Goal: Information Seeking & Learning: Learn about a topic

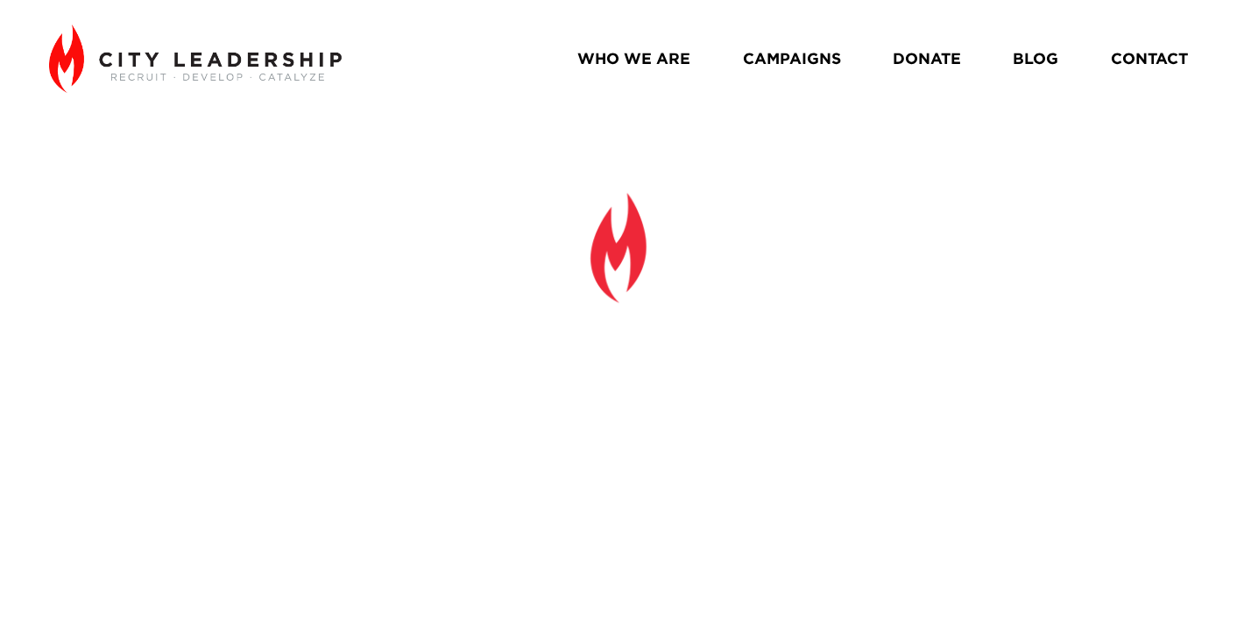
click at [1044, 61] on link "BLOG" at bounding box center [1036, 59] width 46 height 31
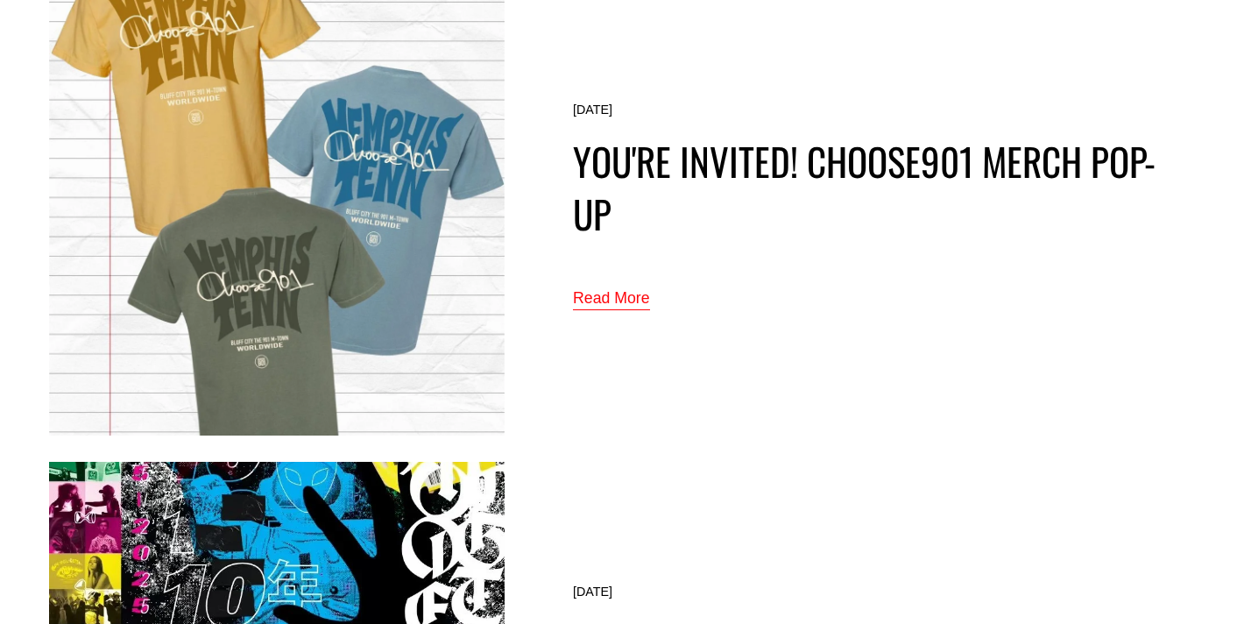
scroll to position [1110, 0]
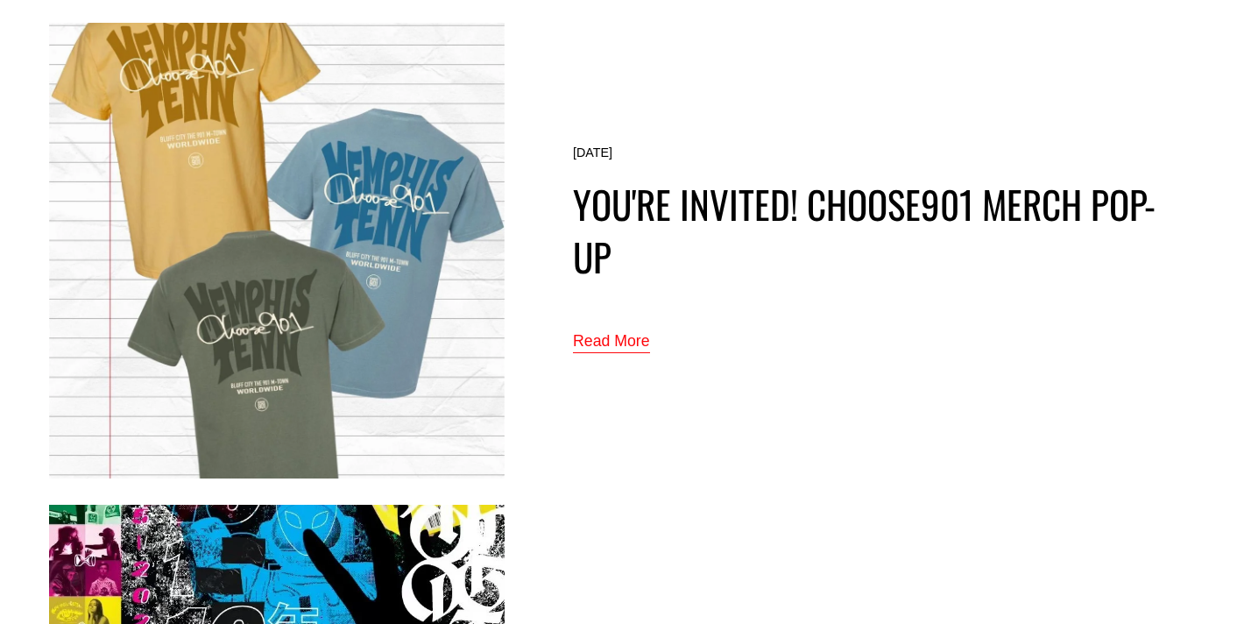
click at [622, 340] on link "Read More" at bounding box center [611, 342] width 77 height 29
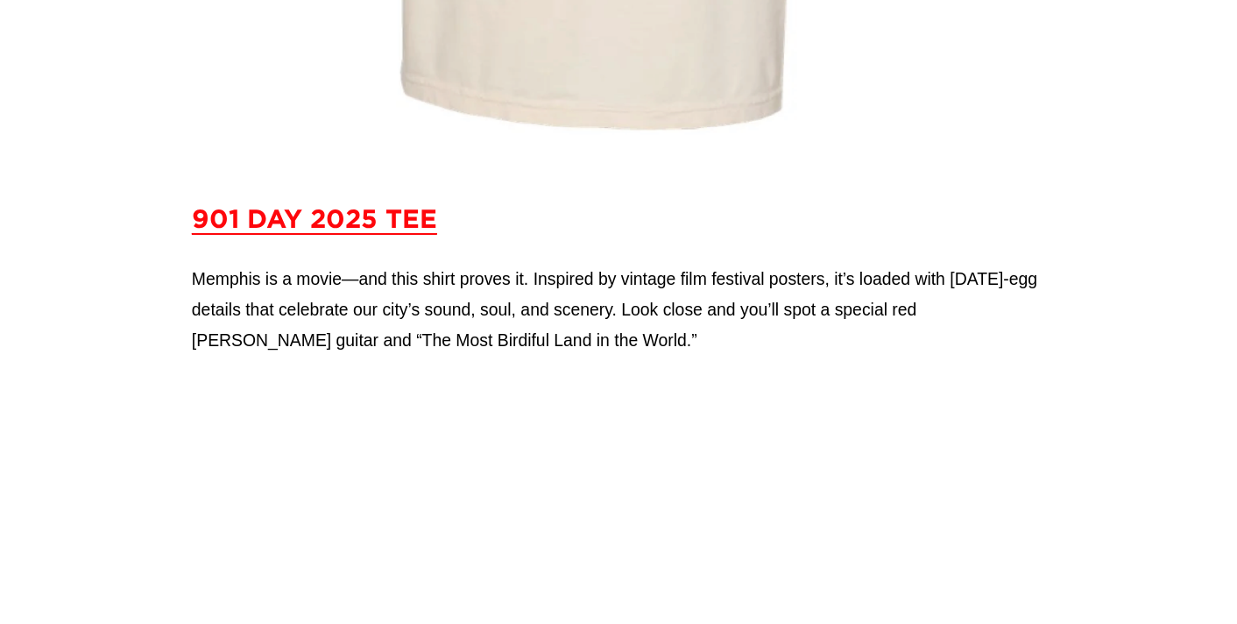
scroll to position [3980, 0]
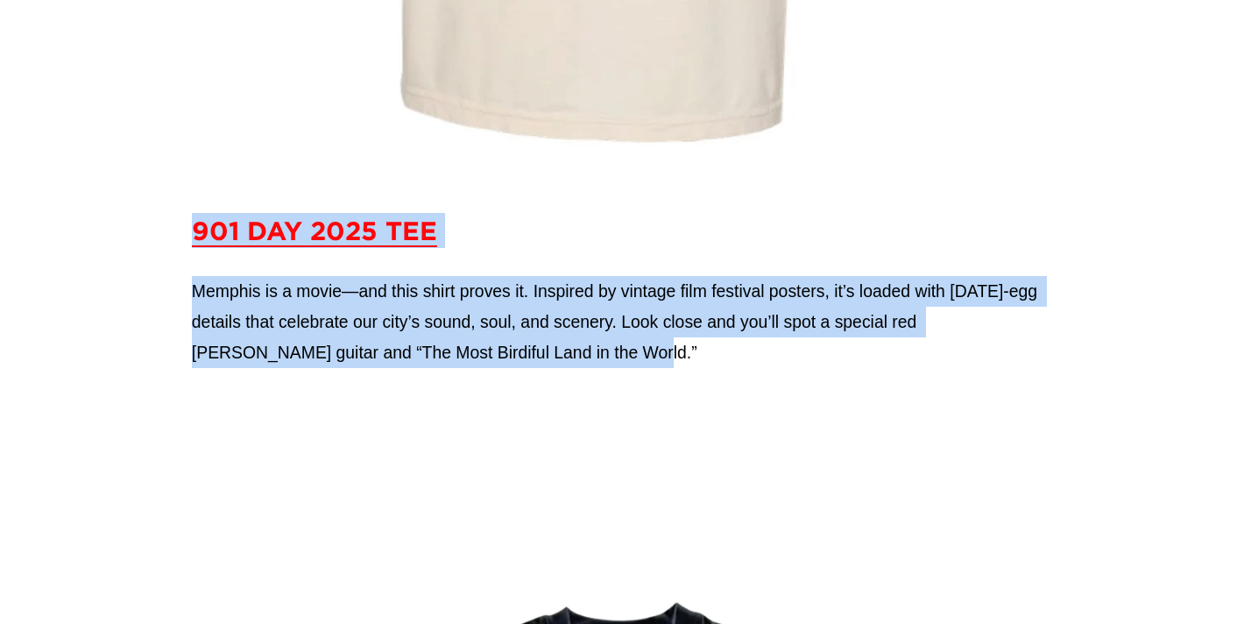
drag, startPoint x: 532, startPoint y: 362, endPoint x: 182, endPoint y: 240, distance: 370.1
click at [182, 240] on div "901 Day 2025 Tee Memphis is a movie—and this shirt proves it. Inspired by vinta…" at bounding box center [618, 290] width 883 height 185
copy div "901 Day 2025 Tee Memphis is a movie—and this shirt proves it. Inspired by vinta…"
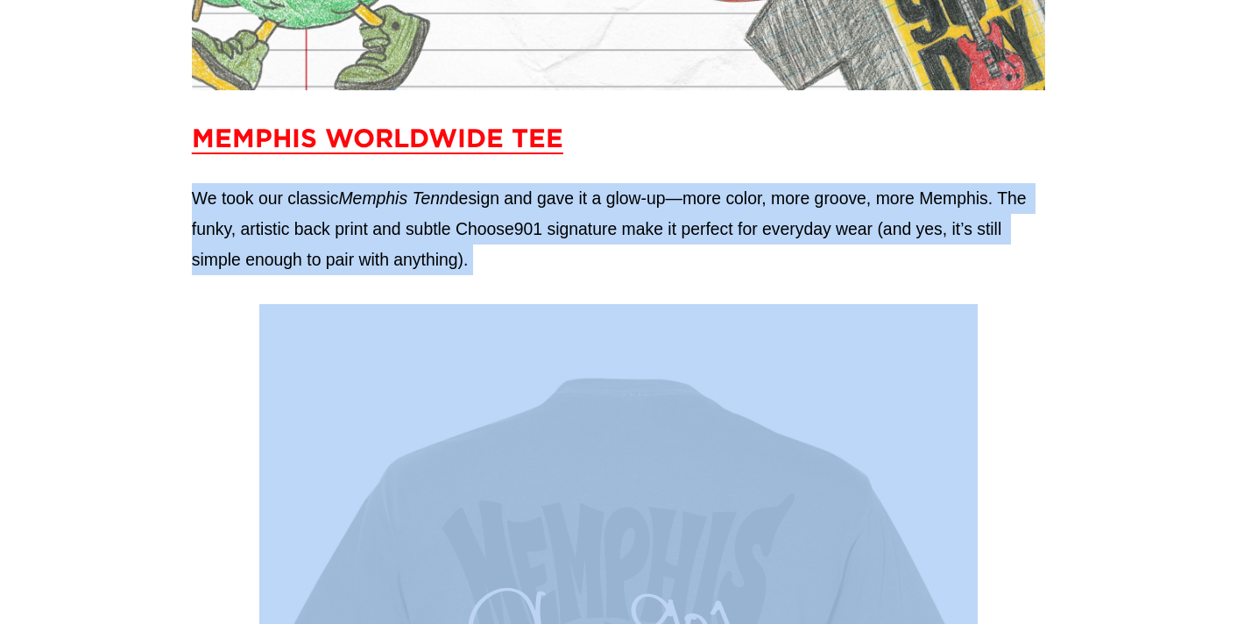
scroll to position [1802, 0]
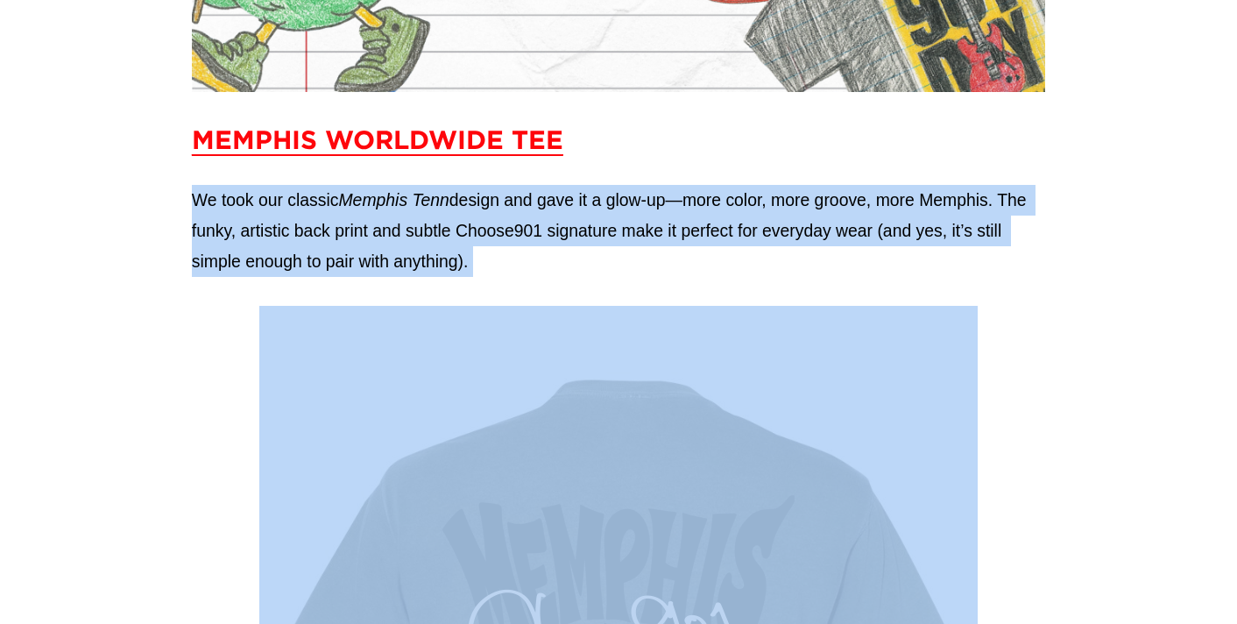
drag, startPoint x: 1046, startPoint y: 263, endPoint x: 166, endPoint y: 176, distance: 883.8
copy div "Lo ipsu dol sitamet Consect Adip elitse doe temp in u labo-et—dolo magna, aliq …"
